Goal: Task Accomplishment & Management: Manage account settings

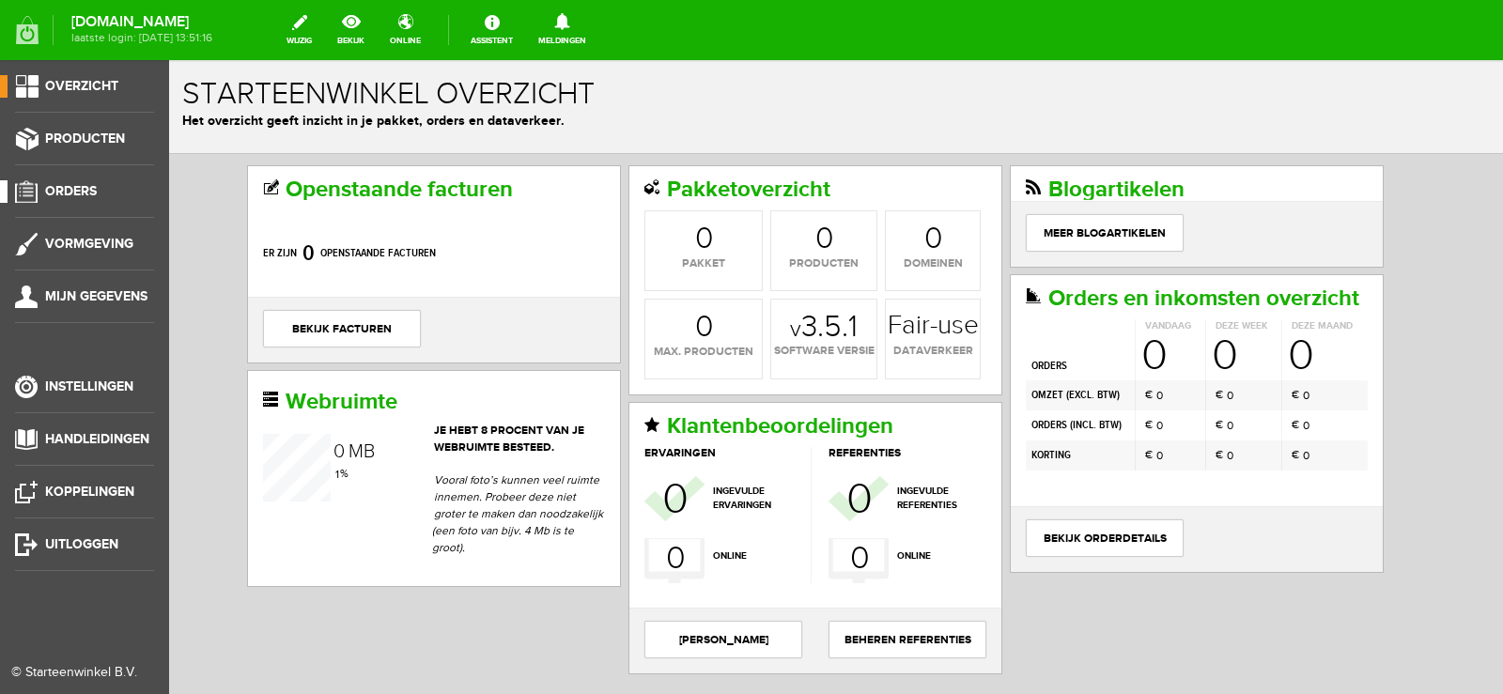
click at [84, 189] on span "Orders" at bounding box center [71, 191] width 52 height 16
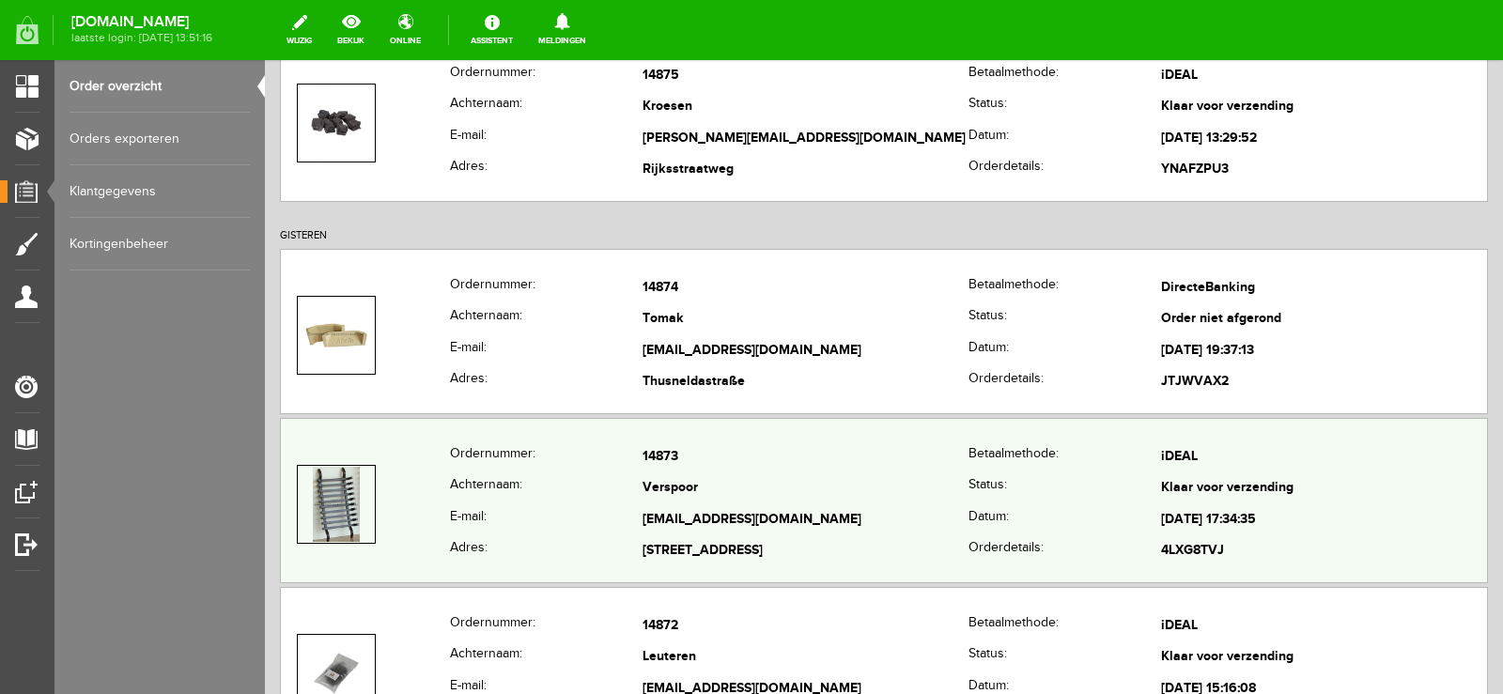
scroll to position [282, 0]
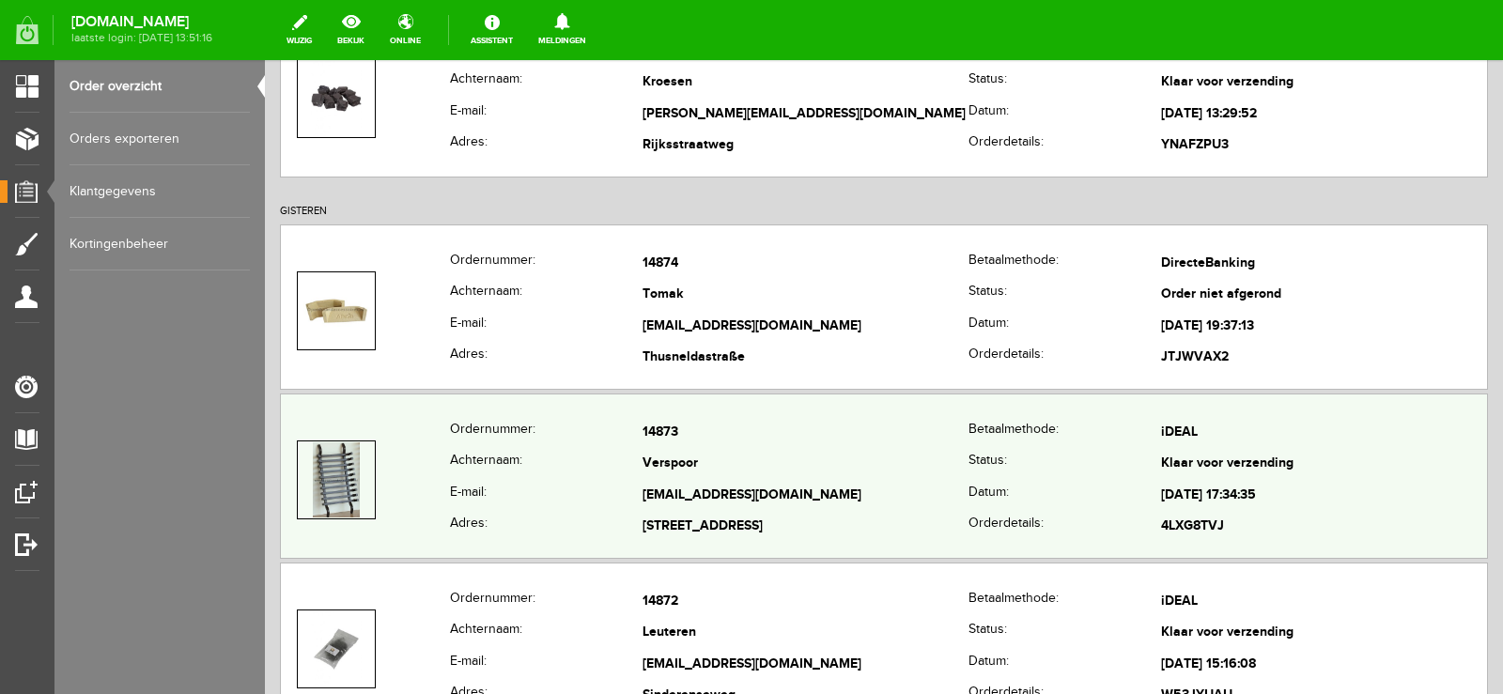
click at [858, 454] on td "Verspoor" at bounding box center [806, 465] width 326 height 32
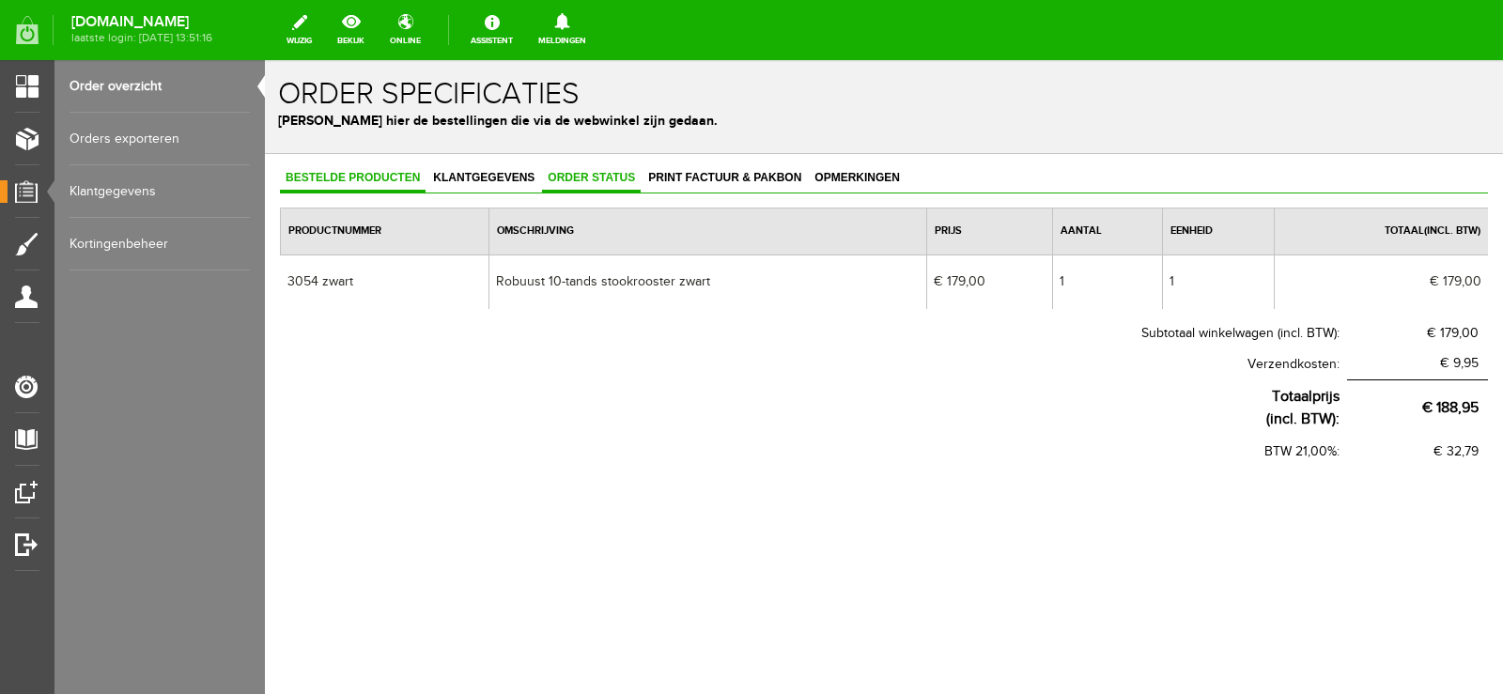
click at [590, 174] on span "Order status" at bounding box center [591, 177] width 99 height 13
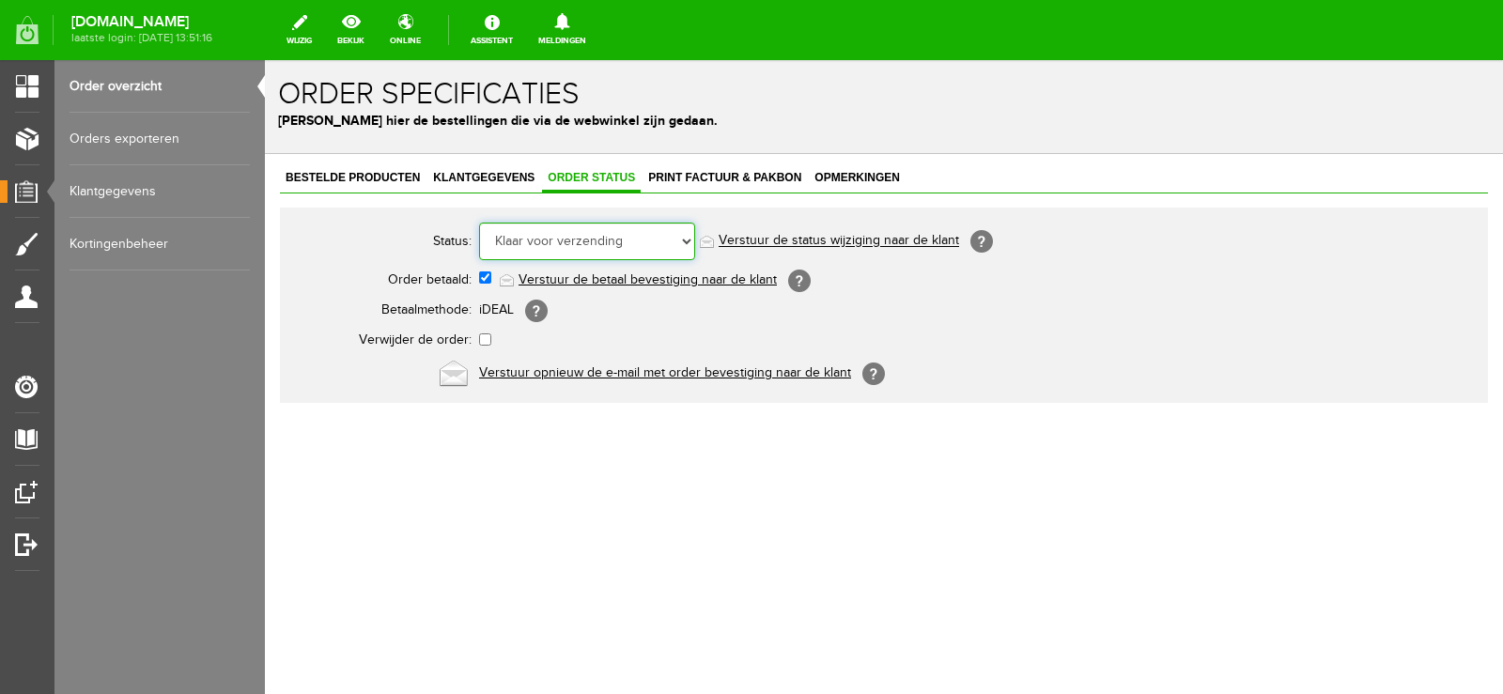
click at [687, 242] on select "Order niet afgerond Nieuw Order in behandeling Wacht op leverancier Wacht op be…" at bounding box center [587, 242] width 216 height 38
click at [479, 223] on select "Order niet afgerond Nieuw Order in behandeling Wacht op leverancier Wacht op be…" at bounding box center [587, 242] width 216 height 38
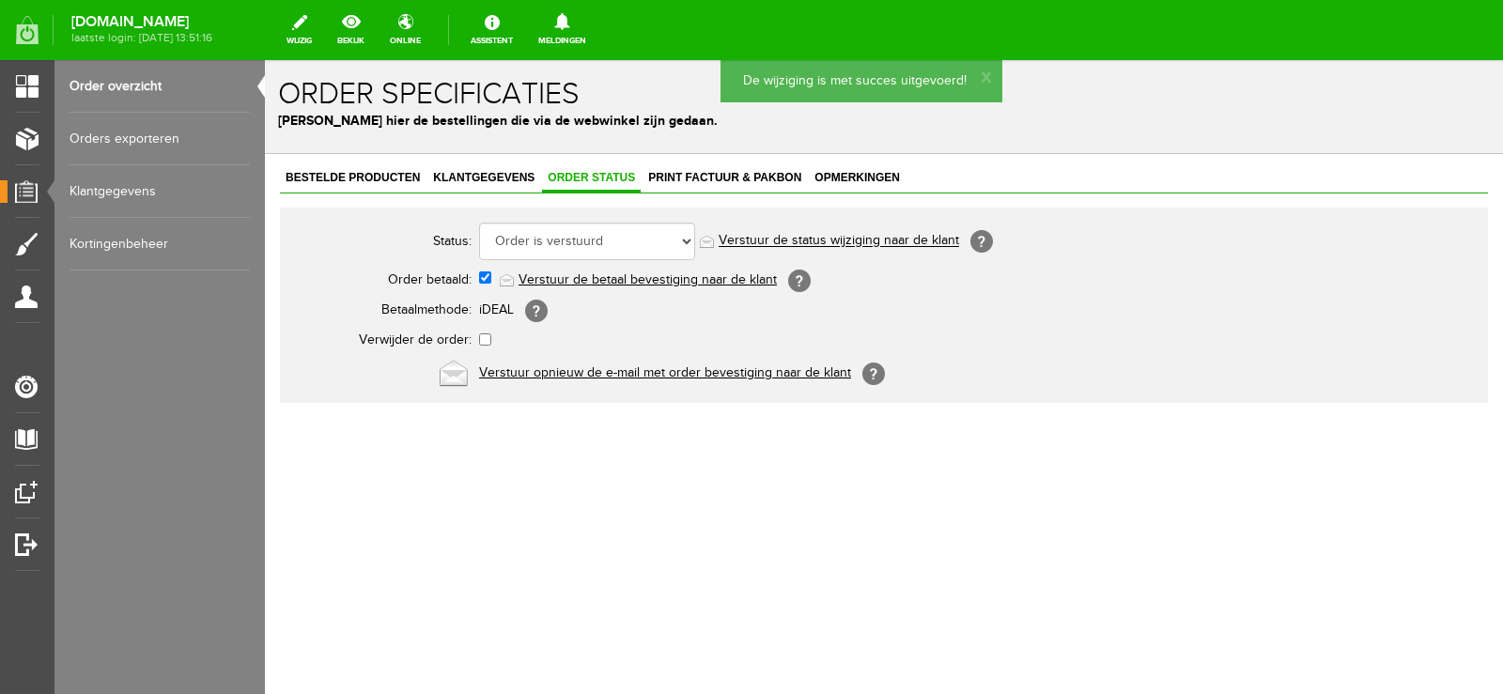
click at [871, 243] on link "Verstuur de status wijziging naar de klant" at bounding box center [839, 241] width 241 height 15
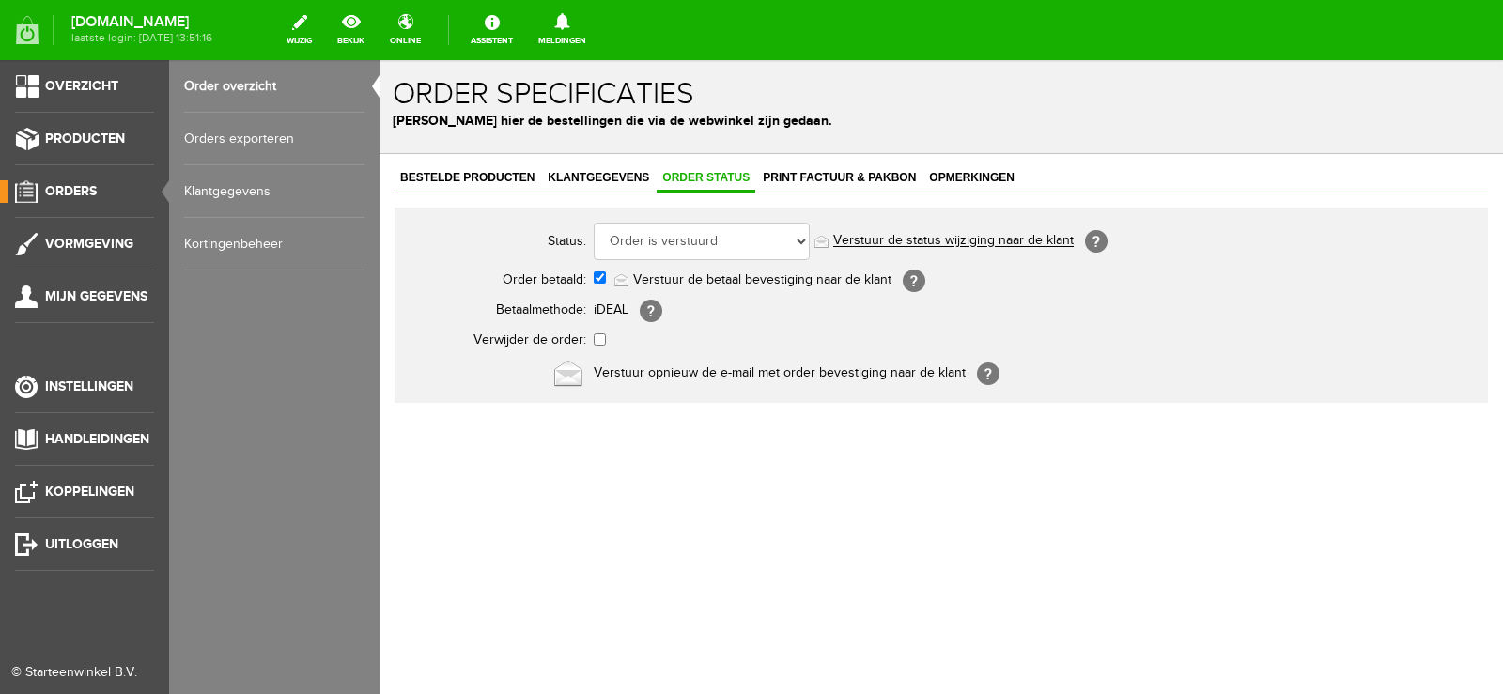
click at [85, 186] on span "Orders" at bounding box center [71, 191] width 52 height 16
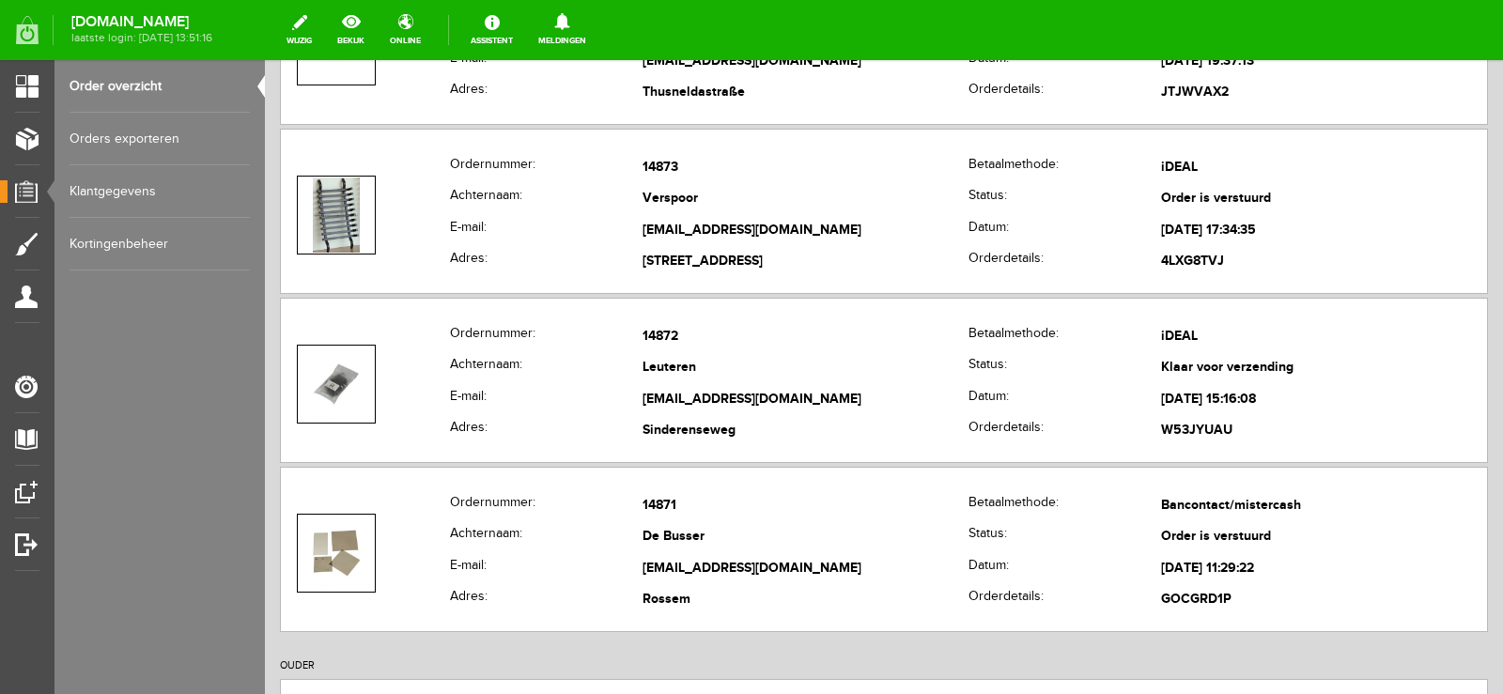
scroll to position [564, 0]
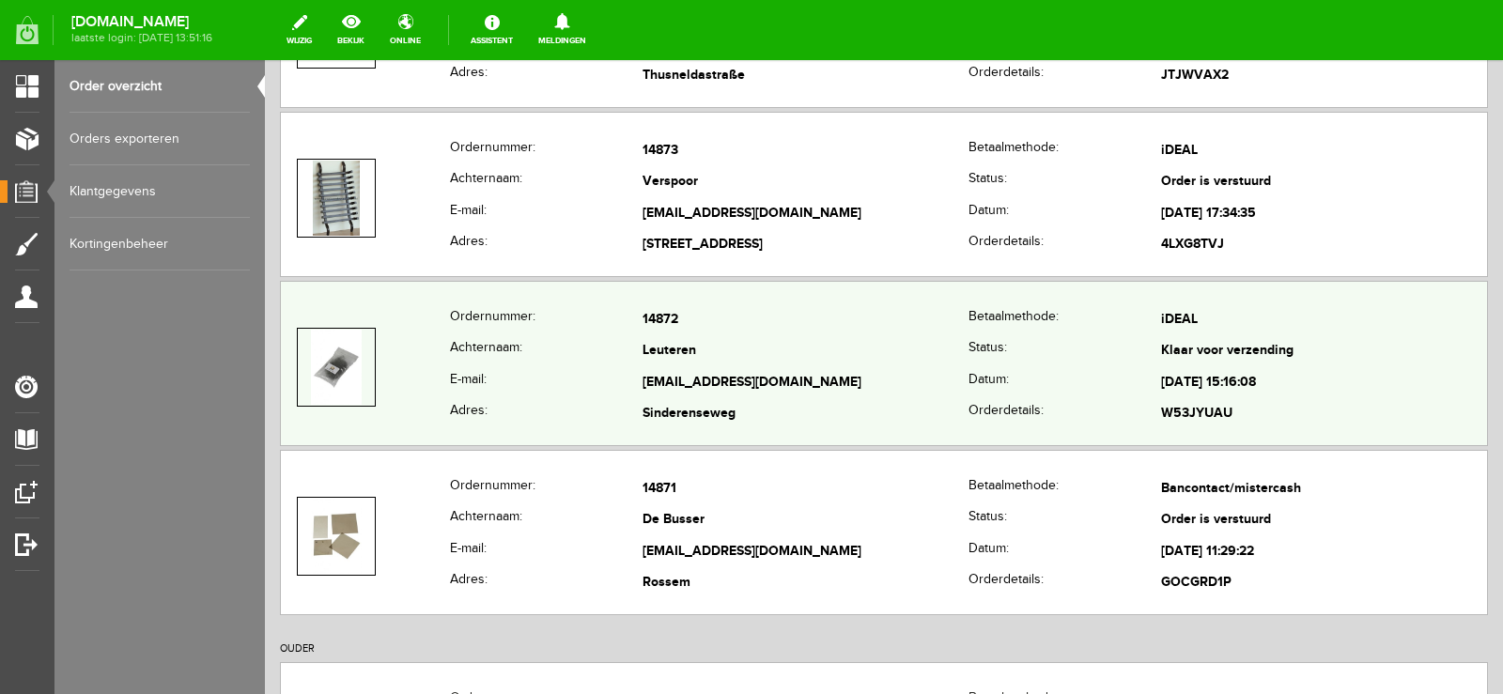
click at [879, 378] on td "[EMAIL_ADDRESS][DOMAIN_NAME]" at bounding box center [806, 383] width 326 height 32
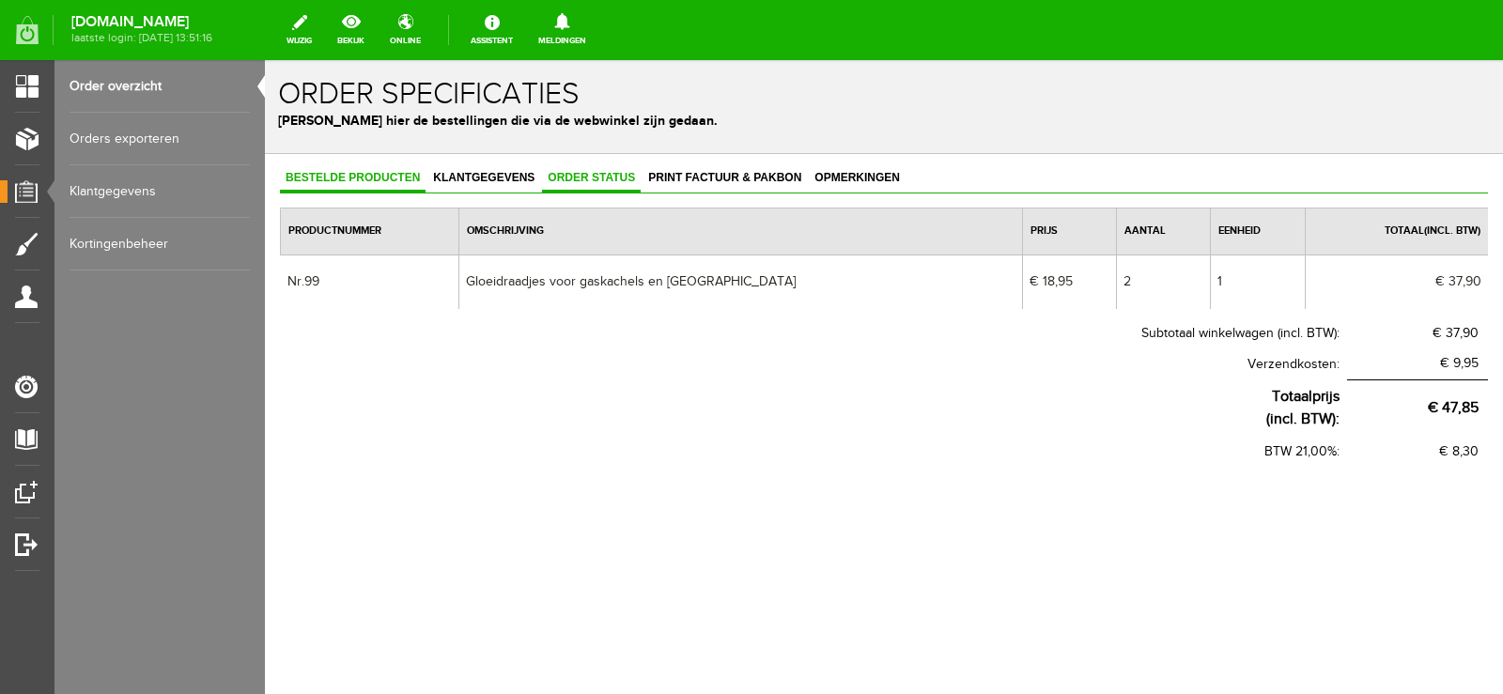
click at [592, 175] on span "Order status" at bounding box center [591, 177] width 99 height 13
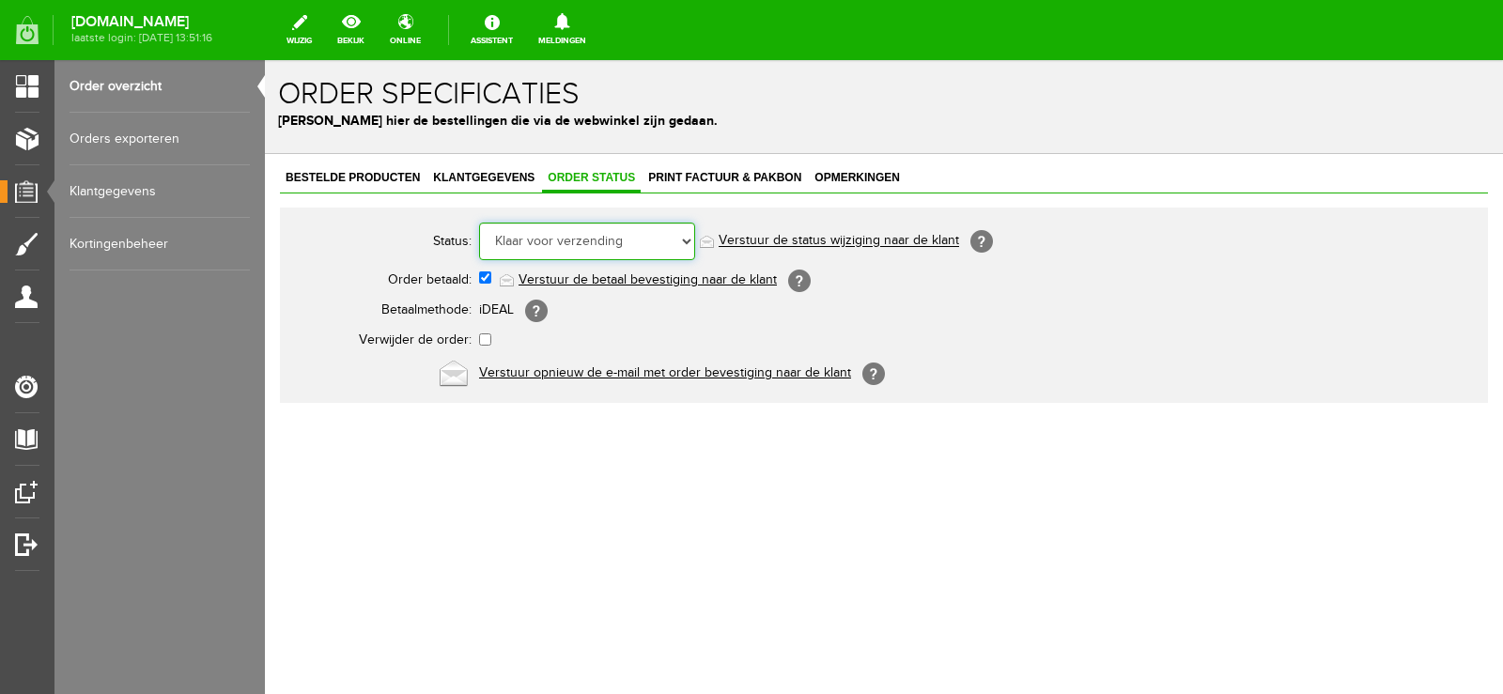
click at [685, 240] on select "Order niet afgerond Nieuw Order in behandeling Wacht op leverancier Wacht op be…" at bounding box center [587, 242] width 216 height 38
select select "5"
click at [479, 223] on select "Order niet afgerond Nieuw Order in behandeling Wacht op leverancier Wacht op be…" at bounding box center [587, 242] width 216 height 38
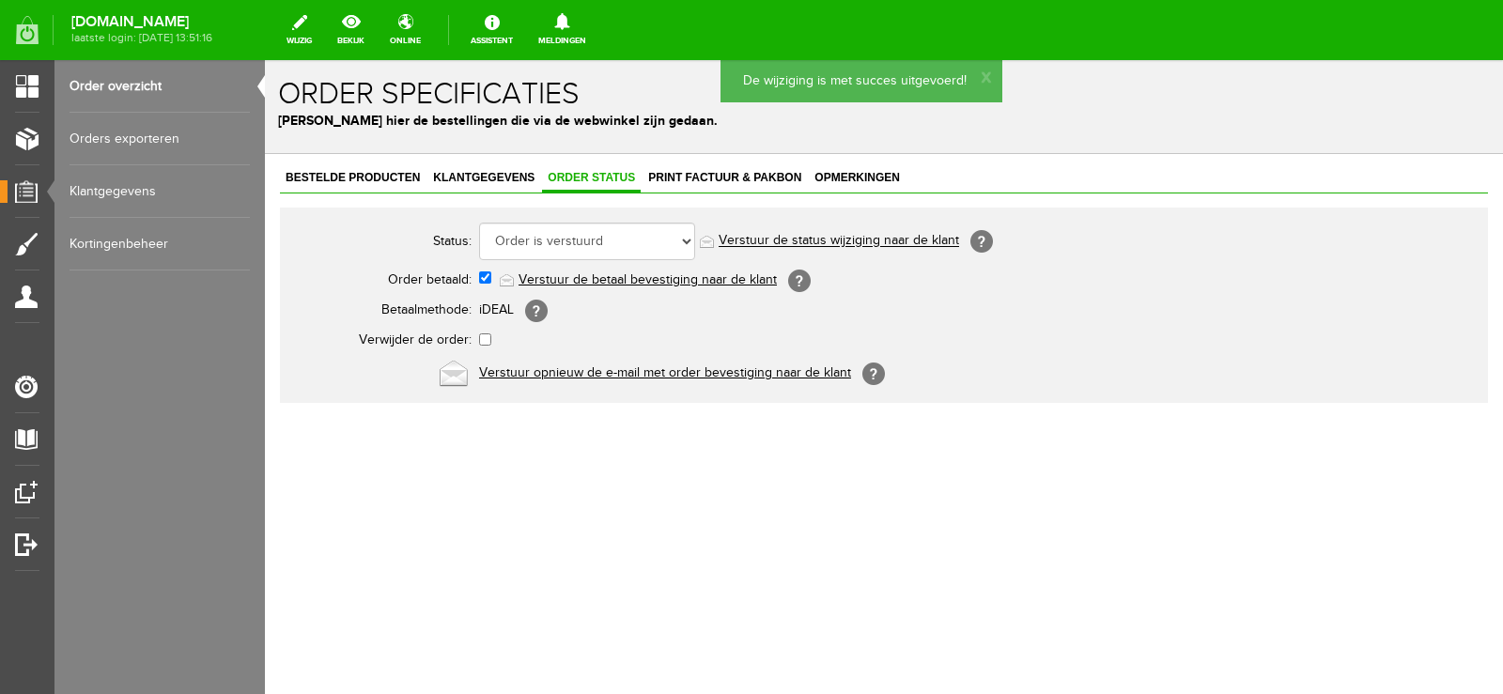
click at [896, 237] on link "Verstuur de status wijziging naar de klant" at bounding box center [839, 241] width 241 height 15
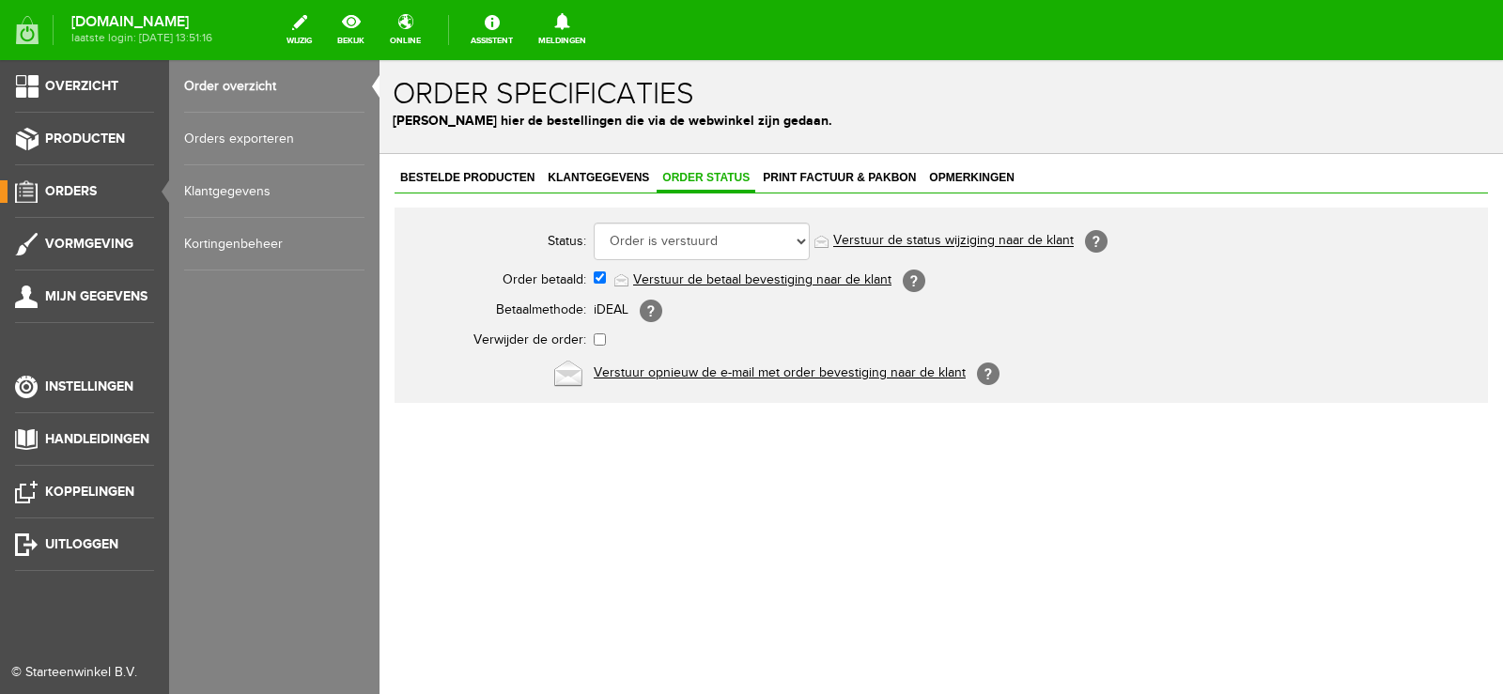
click at [81, 188] on span "Orders" at bounding box center [71, 191] width 52 height 16
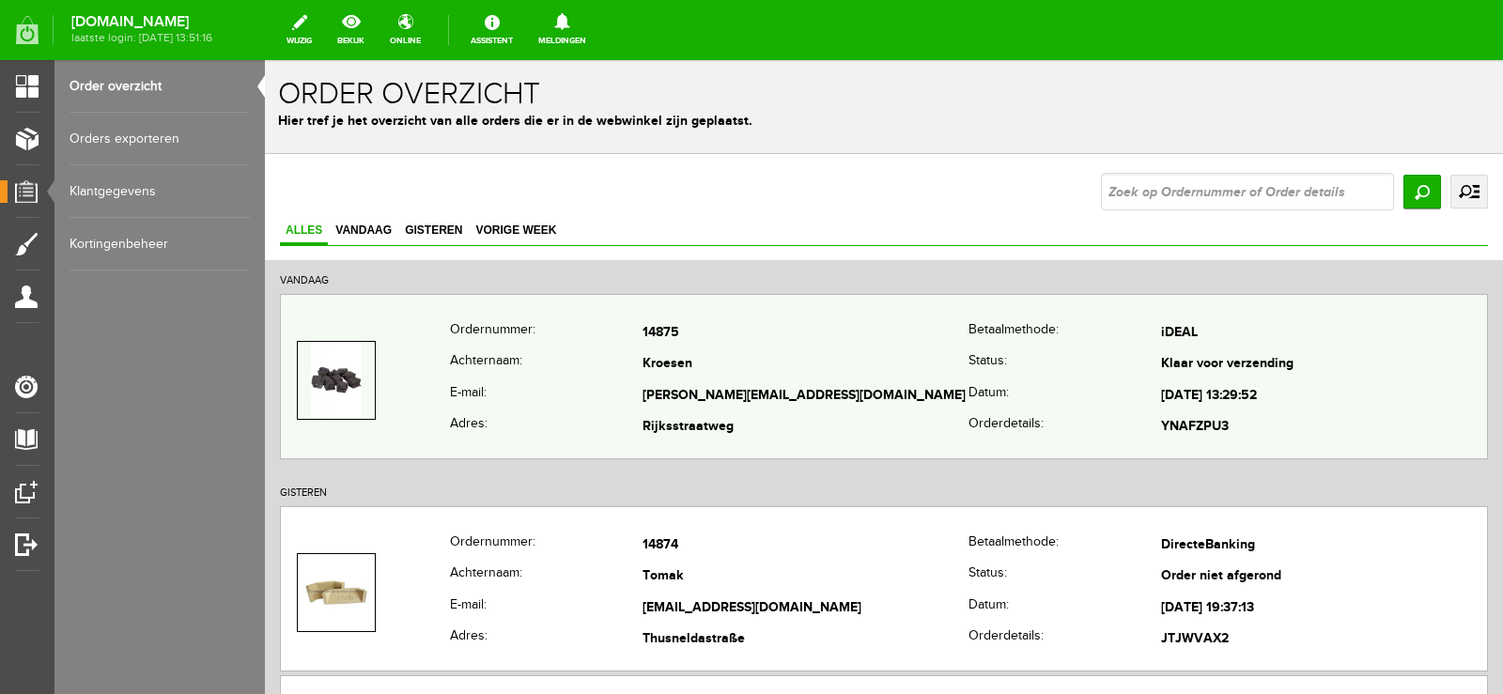
click at [908, 379] on td "Kroesen" at bounding box center [806, 365] width 326 height 32
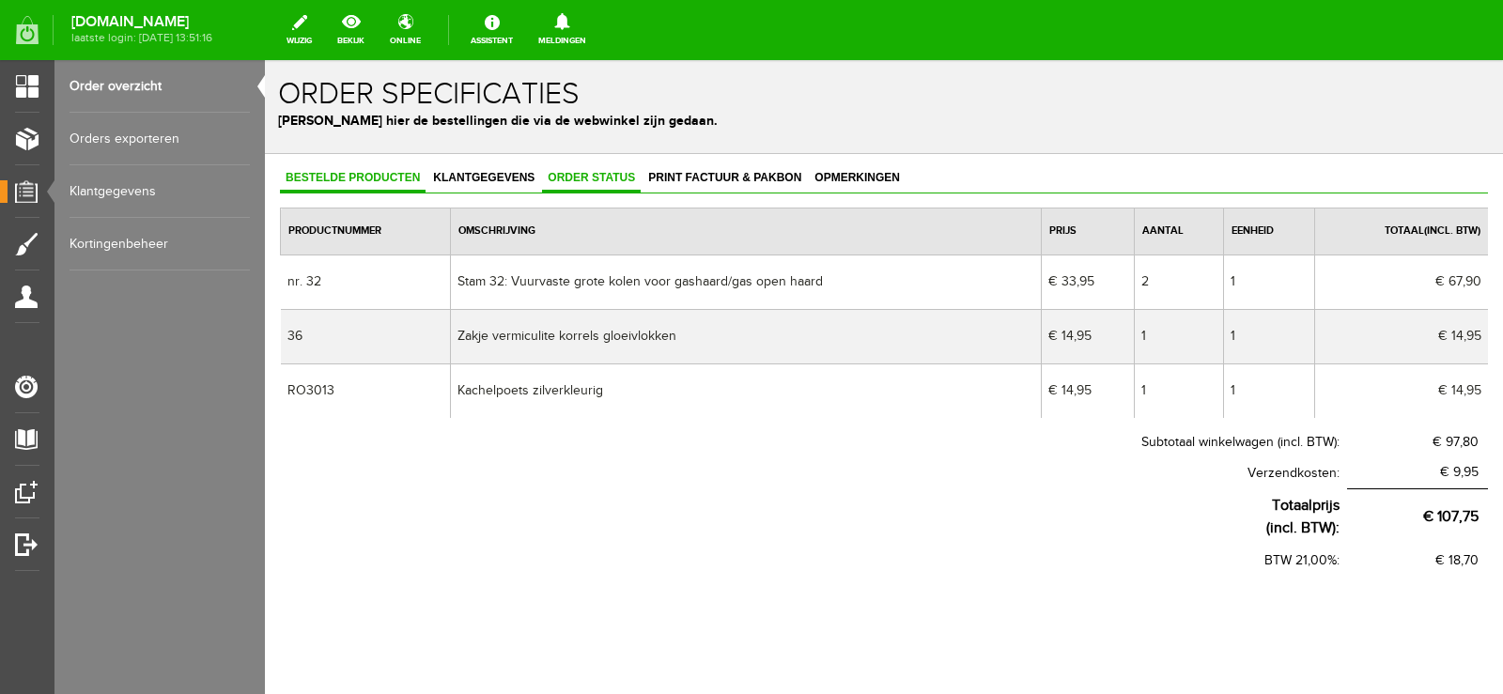
click at [594, 177] on span "Order status" at bounding box center [591, 177] width 99 height 13
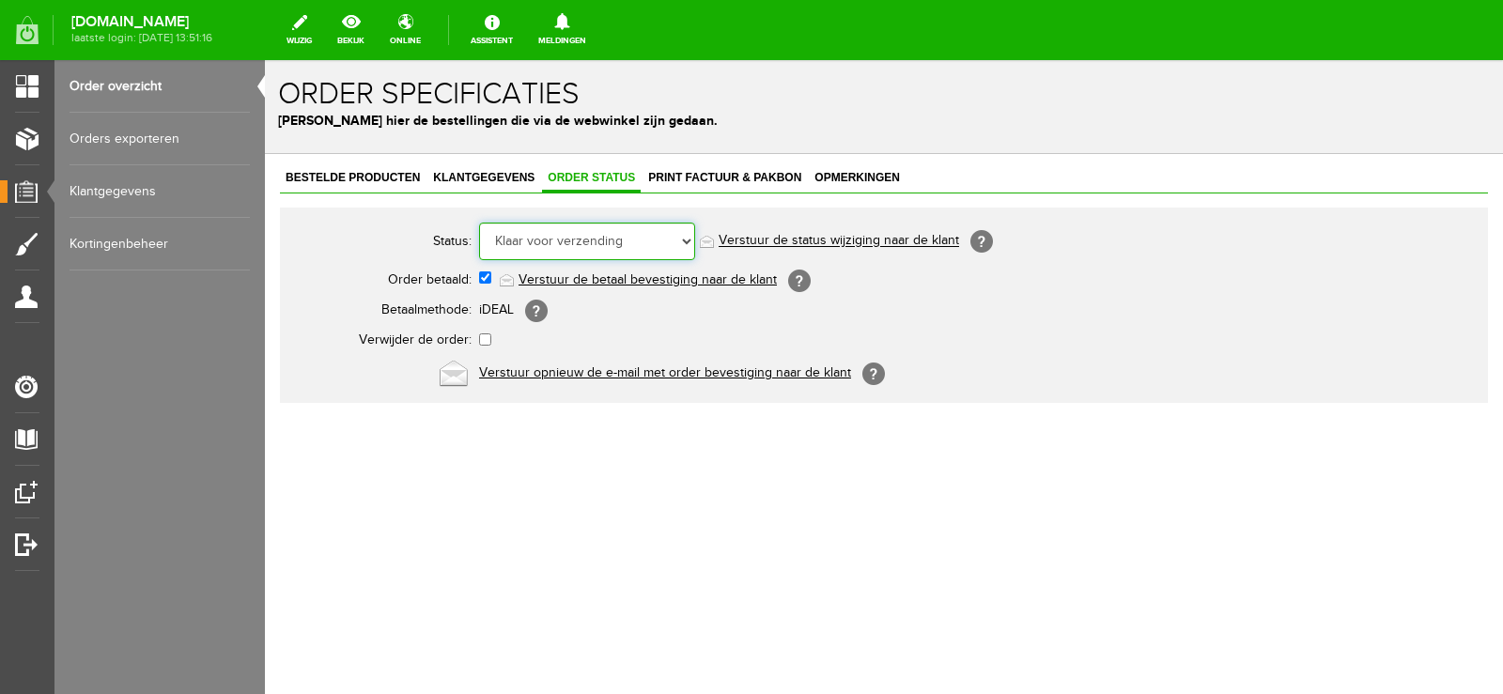
click at [689, 241] on select "Order niet afgerond Nieuw Order in behandeling Wacht op leverancier Wacht op be…" at bounding box center [587, 242] width 216 height 38
select select "5"
click at [479, 223] on select "Order niet afgerond Nieuw Order in behandeling Wacht op leverancier Wacht op be…" at bounding box center [587, 242] width 216 height 38
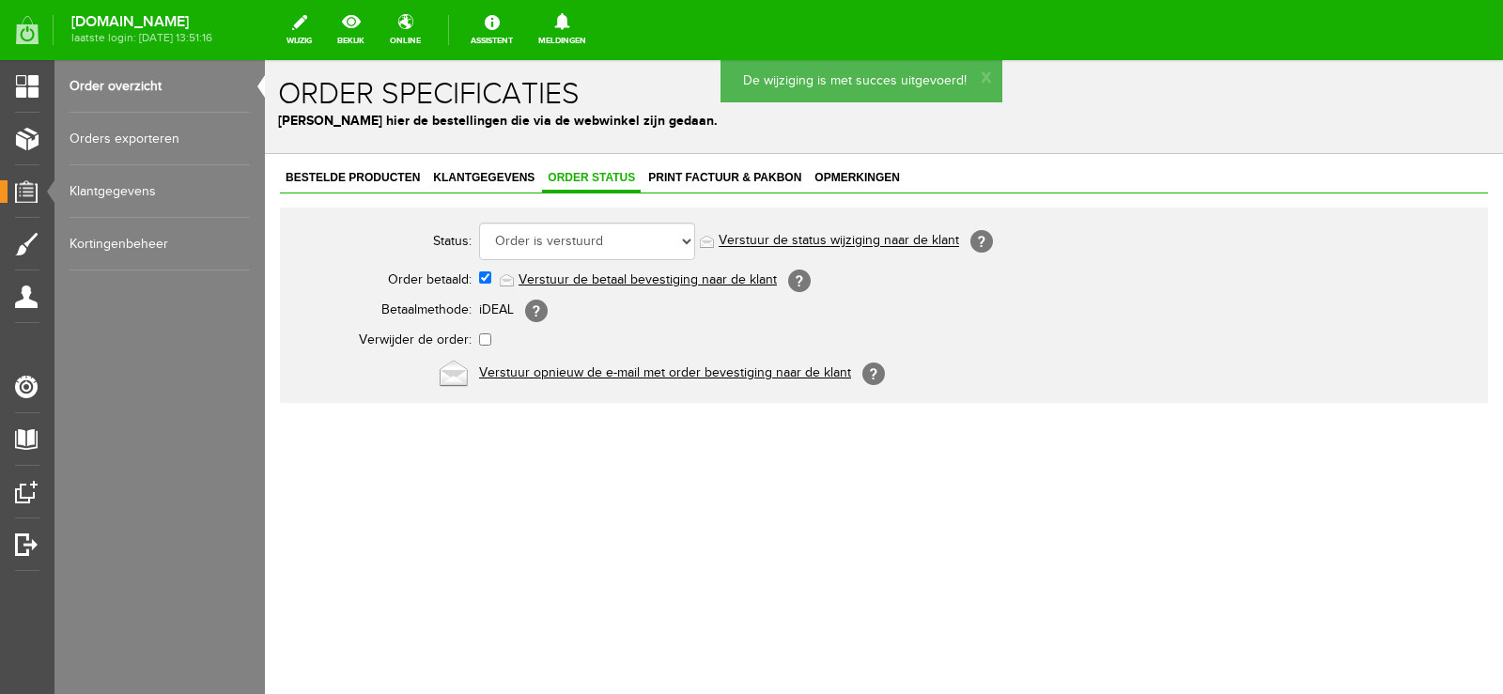
click at [844, 241] on link "Verstuur de status wijziging naar de klant" at bounding box center [839, 241] width 241 height 15
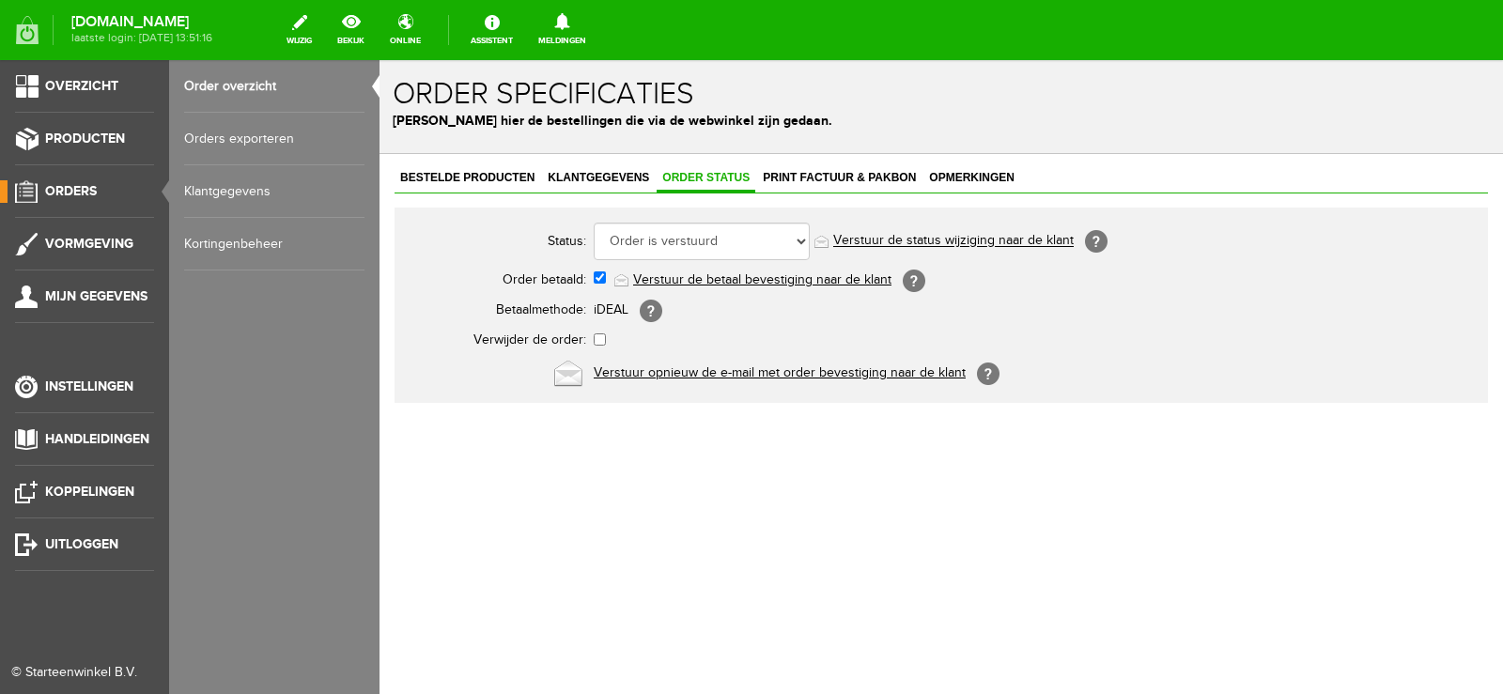
click at [76, 180] on link "Orders" at bounding box center [77, 191] width 154 height 23
